Goal: Information Seeking & Learning: Check status

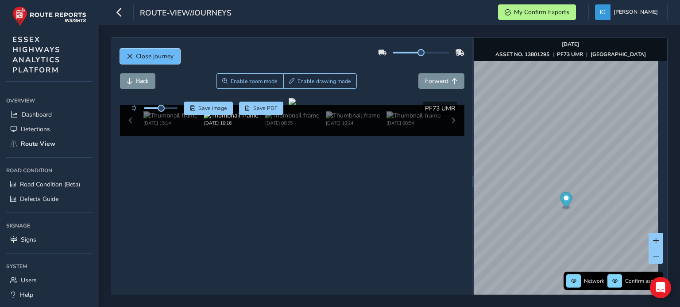
click at [138, 53] on span "Close journey" at bounding box center [155, 56] width 38 height 8
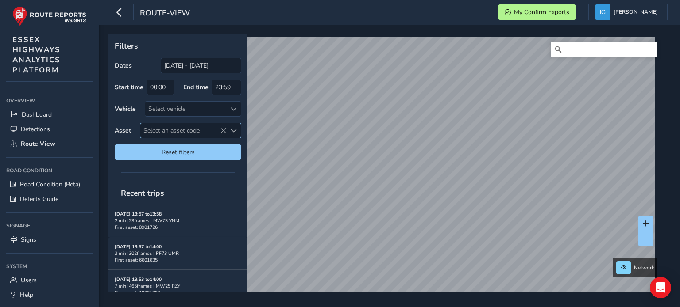
click at [234, 131] on span "Select an asset code" at bounding box center [233, 131] width 6 height 6
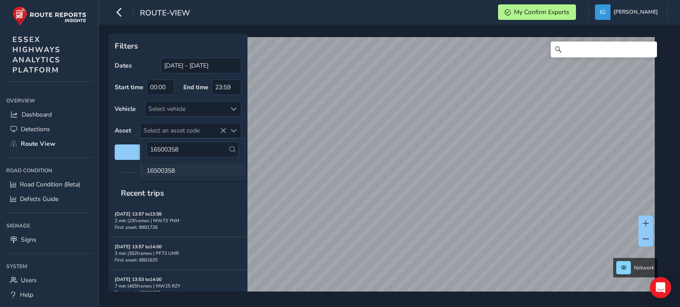
type input "16500358"
click at [163, 171] on li "16500358" at bounding box center [192, 170] width 104 height 13
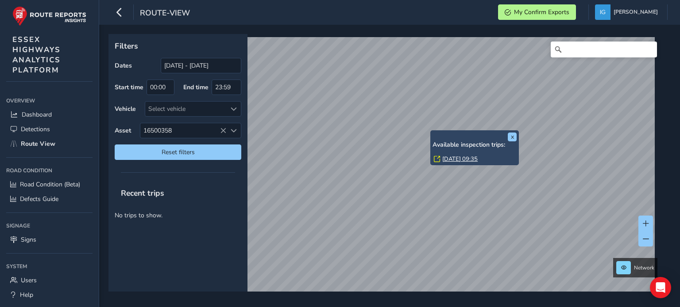
click at [449, 157] on link "[DATE] 09:35" at bounding box center [459, 159] width 35 height 8
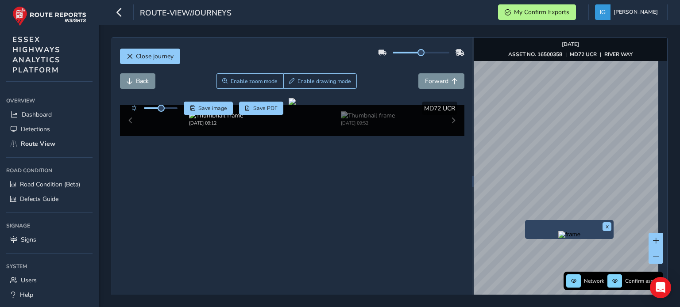
click at [540, 224] on div "x Network Confirm assets [DATE] ASSET NO. 16500358 | MD72 UCR | [GEOGRAPHIC_DAT…" at bounding box center [569, 182] width 193 height 288
click at [607, 54] on div "Network Confirm assets [DATE] ASSET NO. 16500358 | MD72 UCR | [GEOGRAPHIC_DATA]" at bounding box center [569, 182] width 193 height 288
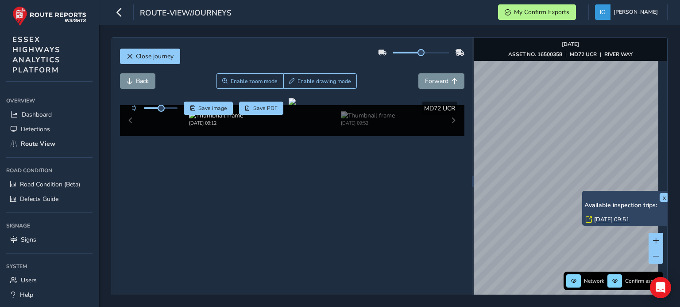
click at [599, 219] on link "[DATE] 09:51" at bounding box center [611, 220] width 35 height 8
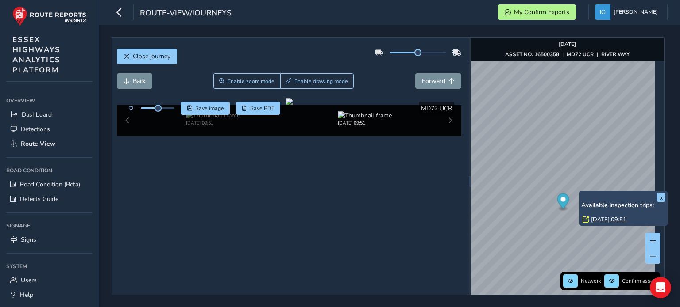
scroll to position [0, 10]
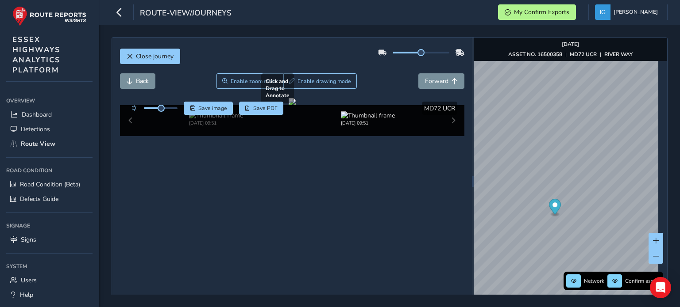
scroll to position [49, 0]
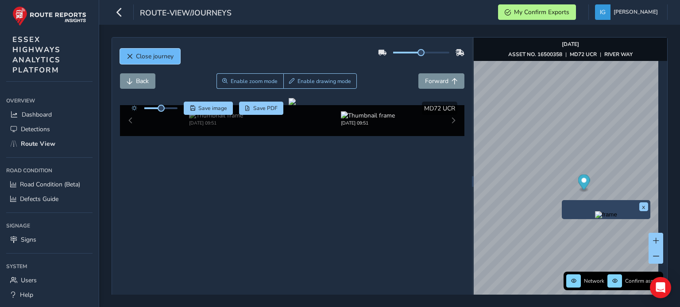
click at [158, 56] on span "Close journey" at bounding box center [155, 56] width 38 height 8
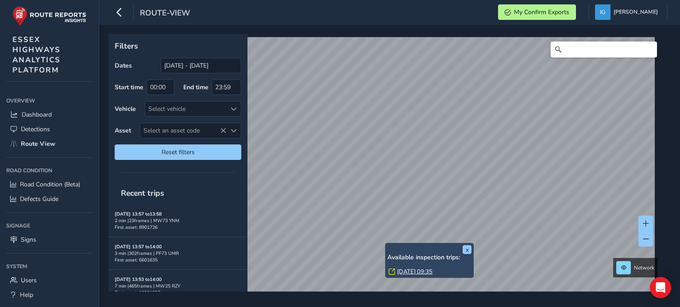
click at [403, 273] on link "[DATE] 09:35" at bounding box center [414, 272] width 35 height 8
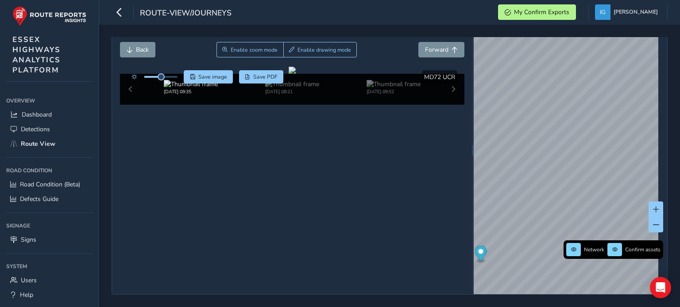
scroll to position [49, 0]
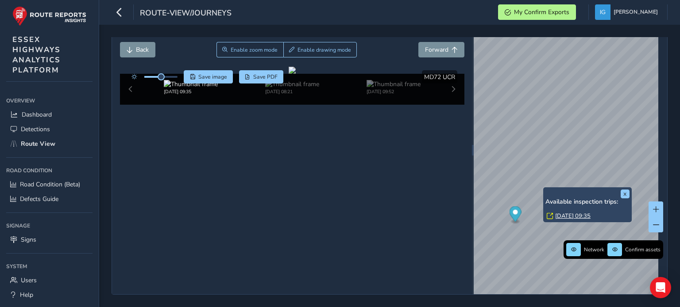
click at [561, 212] on link "[DATE] 09:35" at bounding box center [572, 216] width 35 height 8
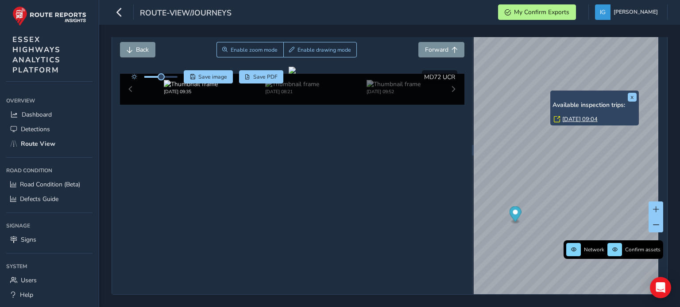
click at [565, 115] on link "[DATE] 09:04" at bounding box center [579, 119] width 35 height 8
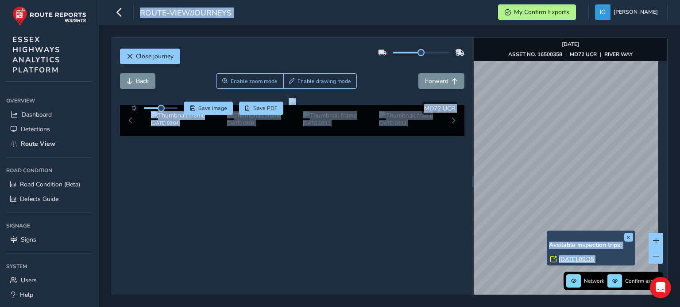
click at [566, 259] on link "[DATE] 09:35" at bounding box center [575, 260] width 35 height 8
